Goal: Find specific page/section: Find specific page/section

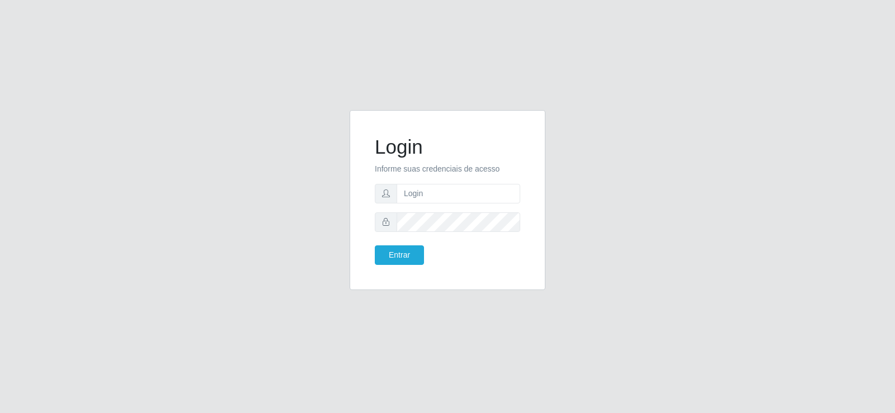
click at [455, 183] on form "Login Informe suas credenciais de acesso Entrar" at bounding box center [447, 200] width 145 height 130
drag, startPoint x: 451, startPoint y: 190, endPoint x: 511, endPoint y: 63, distance: 139.8
click at [455, 182] on form "Login Informe suas credenciais de acesso Entrar" at bounding box center [447, 200] width 145 height 130
type input "sidneybtst21@gmail.com"
click at [375, 245] on button "Entrar" at bounding box center [399, 255] width 49 height 20
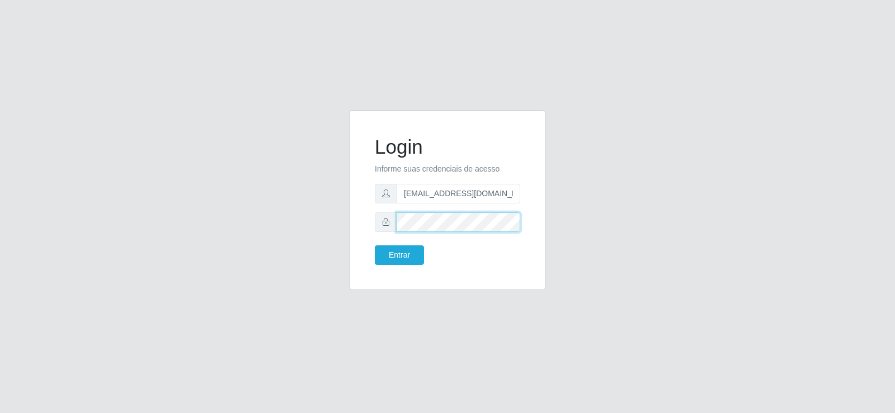
click at [375, 245] on button "Entrar" at bounding box center [399, 255] width 49 height 20
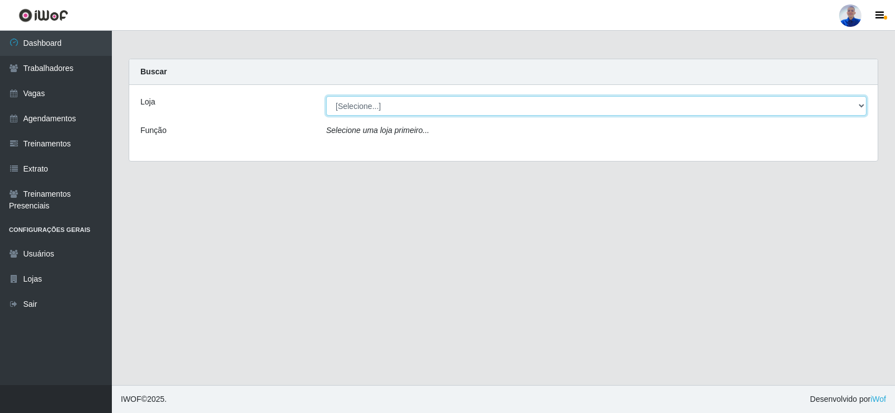
click at [469, 106] on select "[Selecione...] Supermercado São Sebastião - Unidade Camalaú" at bounding box center [596, 106] width 540 height 20
select select "165"
click at [326, 96] on select "[Selecione...] Supermercado São Sebastião - Unidade Camalaú" at bounding box center [596, 106] width 540 height 20
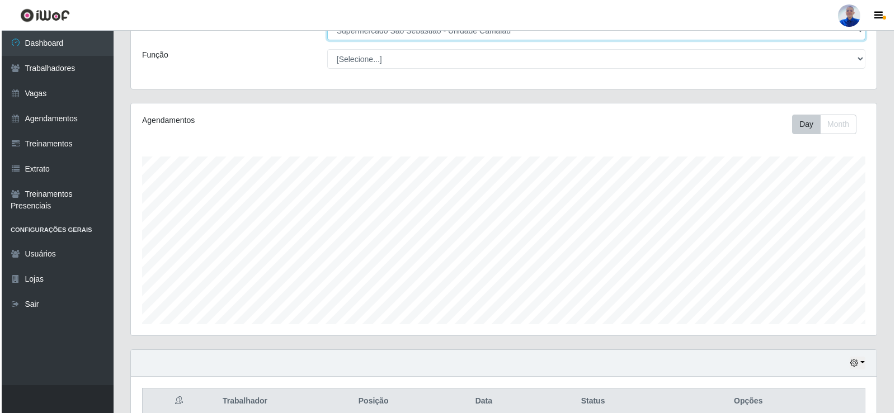
scroll to position [180, 0]
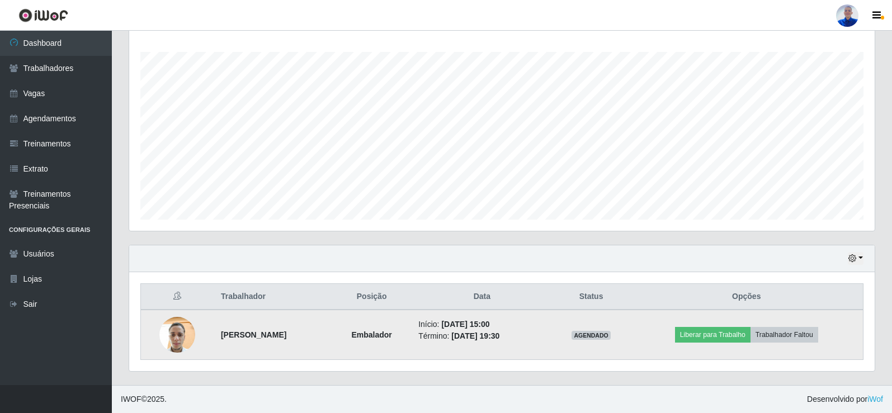
click at [176, 339] on img at bounding box center [177, 335] width 36 height 48
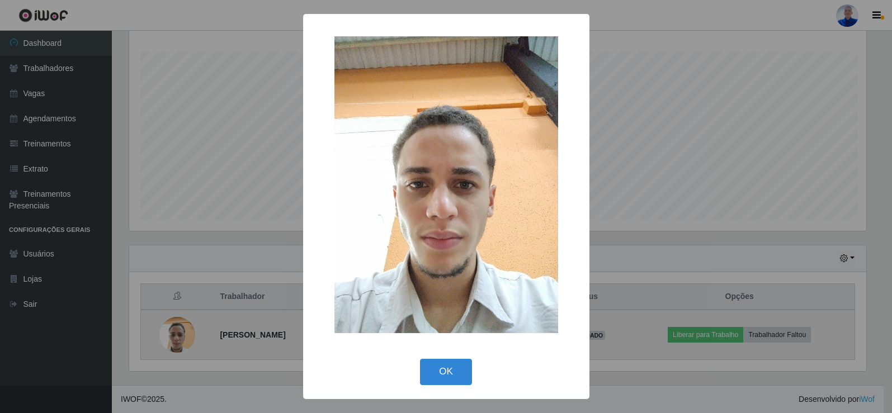
scroll to position [232, 740]
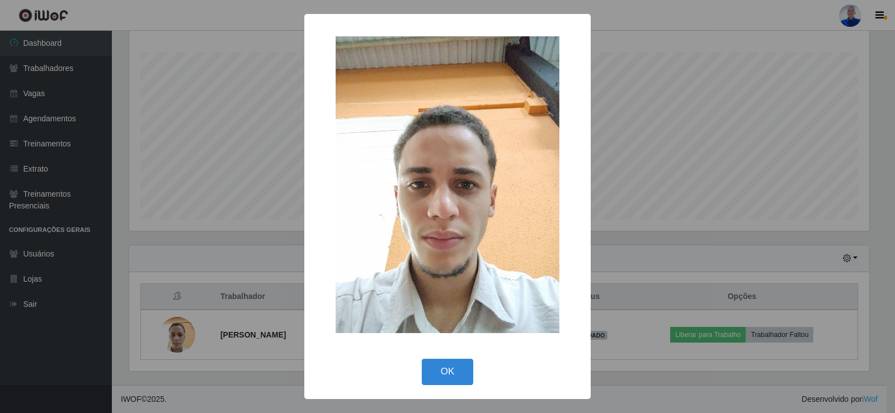
click at [177, 337] on div "× OK Cancel" at bounding box center [447, 206] width 895 height 413
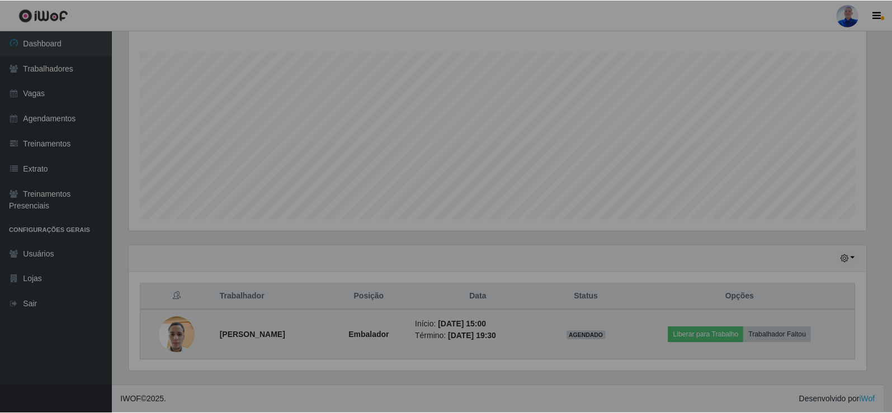
scroll to position [232, 745]
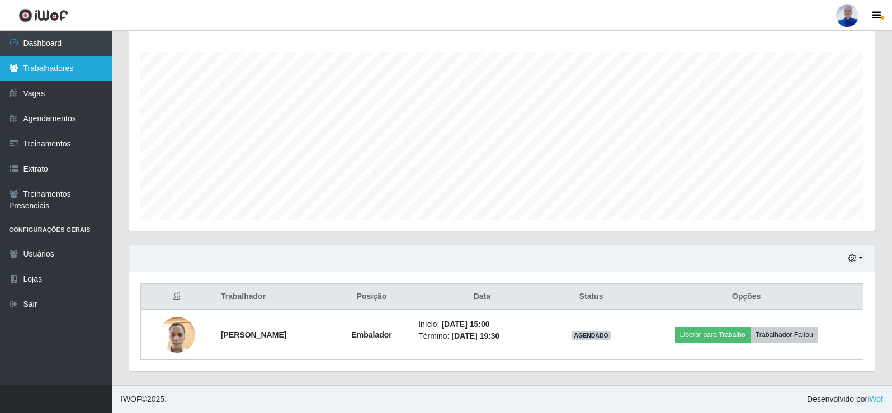
click at [73, 70] on link "Trabalhadores" at bounding box center [56, 68] width 112 height 25
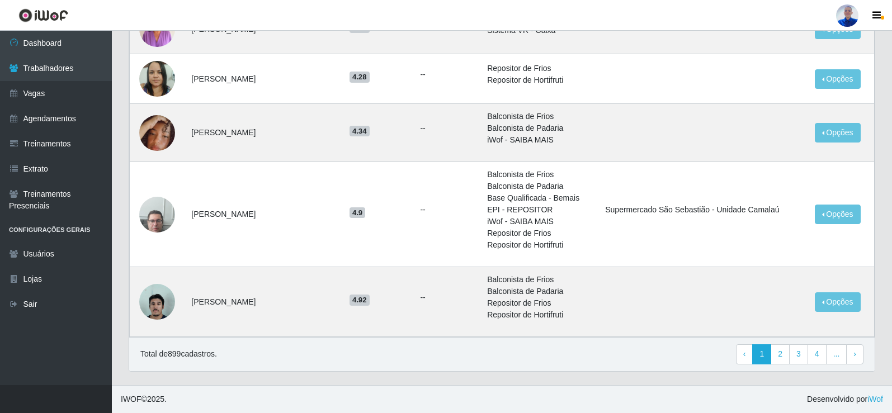
scroll to position [797, 0]
drag, startPoint x: 782, startPoint y: 357, endPoint x: 769, endPoint y: 370, distance: 18.6
click at [782, 358] on link "2" at bounding box center [780, 354] width 19 height 20
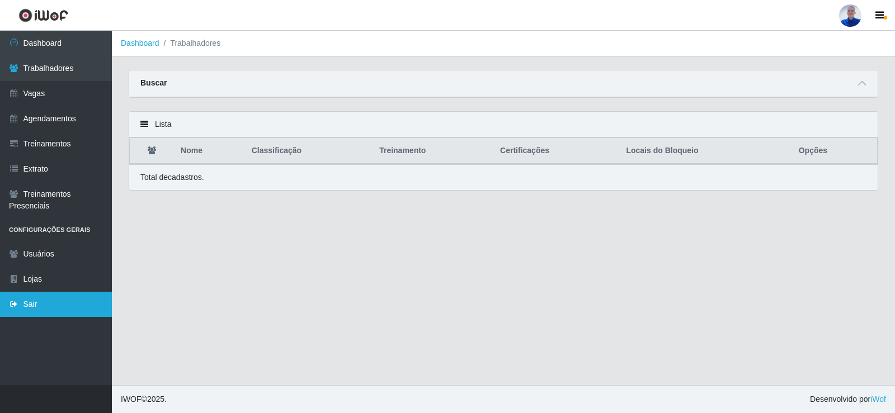
click at [58, 304] on link "Sair" at bounding box center [56, 304] width 112 height 25
